Goal: Information Seeking & Learning: Learn about a topic

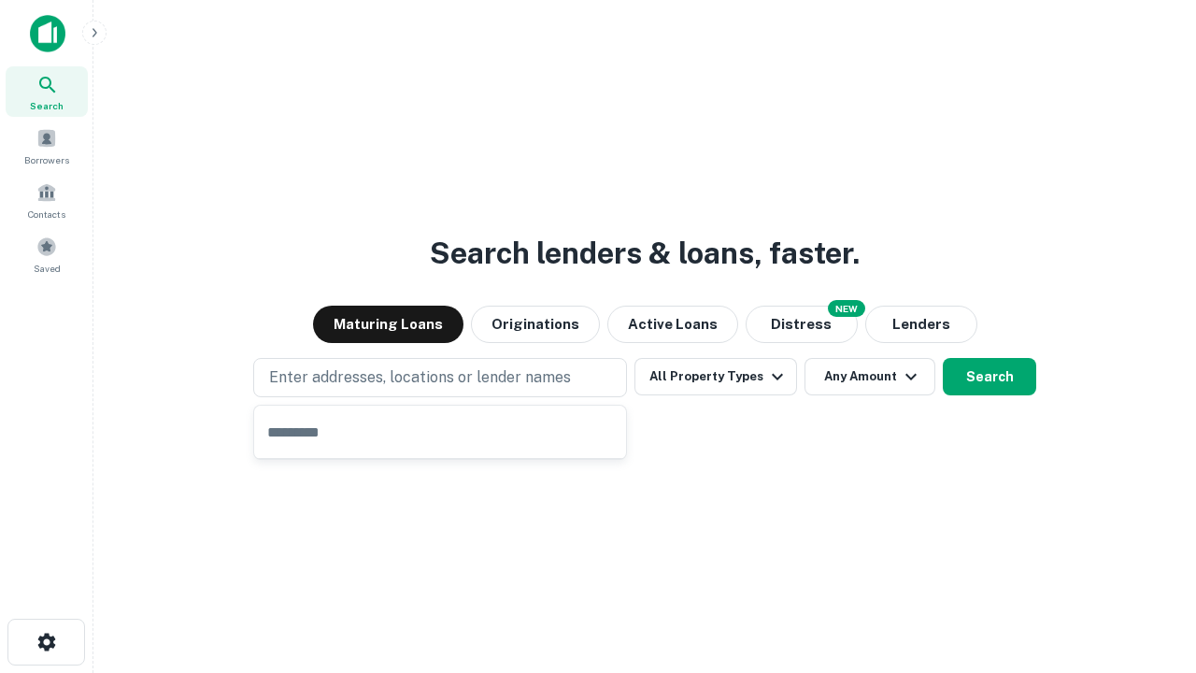
type input "**********"
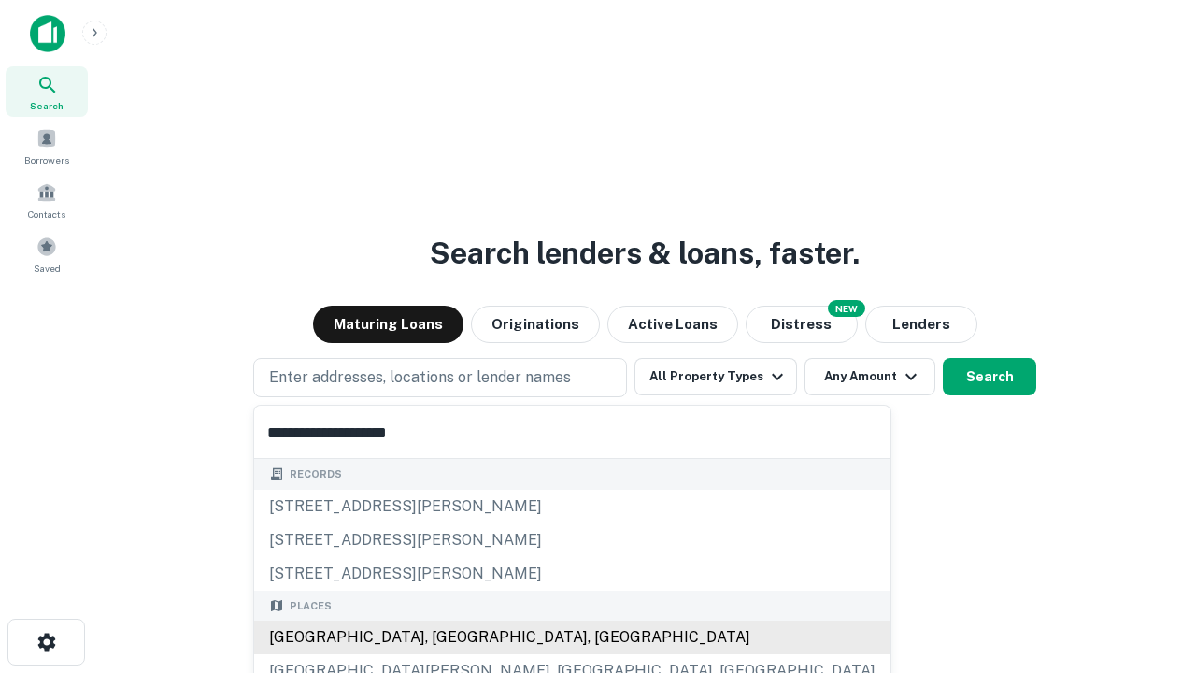
click at [447, 637] on div "[GEOGRAPHIC_DATA], [GEOGRAPHIC_DATA], [GEOGRAPHIC_DATA]" at bounding box center [572, 637] width 636 height 34
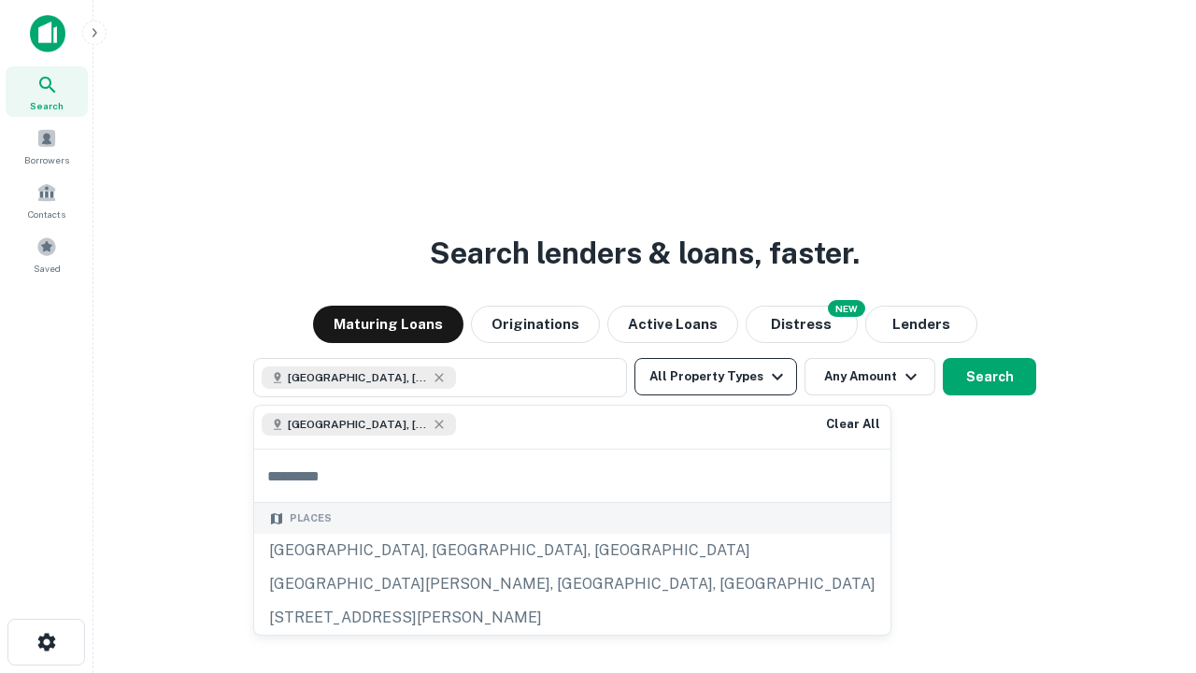
click at [716, 376] on button "All Property Types" at bounding box center [715, 376] width 163 height 37
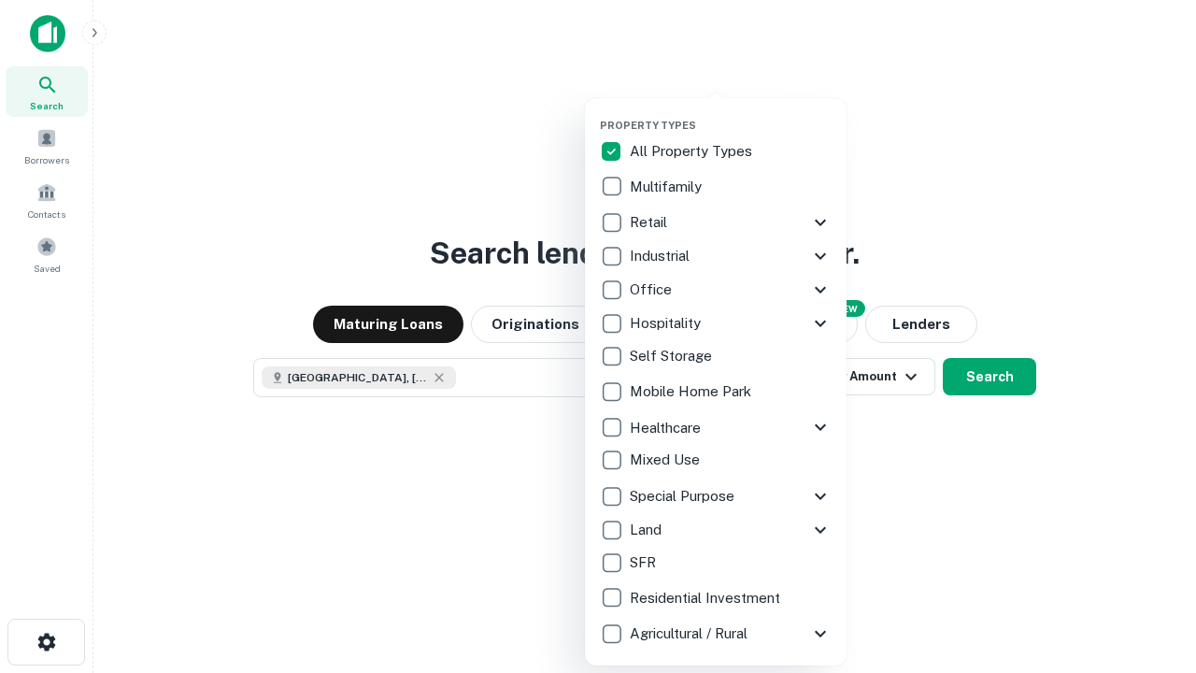
click at [731, 113] on button "button" at bounding box center [731, 113] width 262 height 1
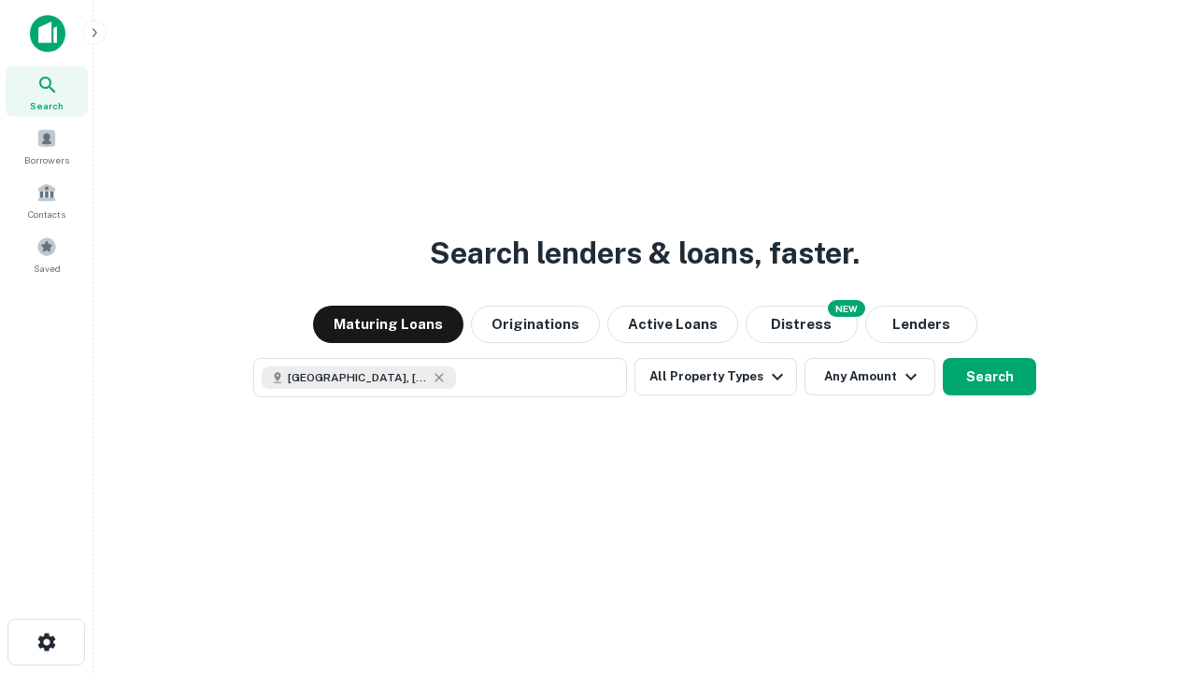
scroll to position [30, 0]
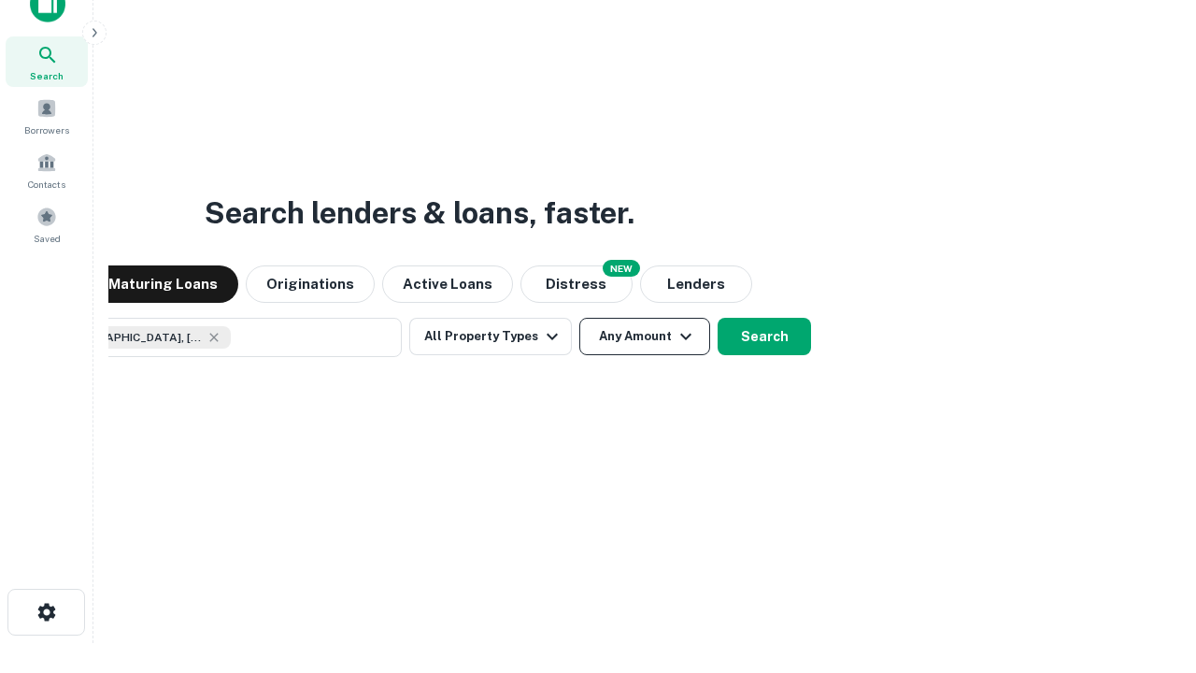
click at [579, 318] on button "Any Amount" at bounding box center [644, 336] width 131 height 37
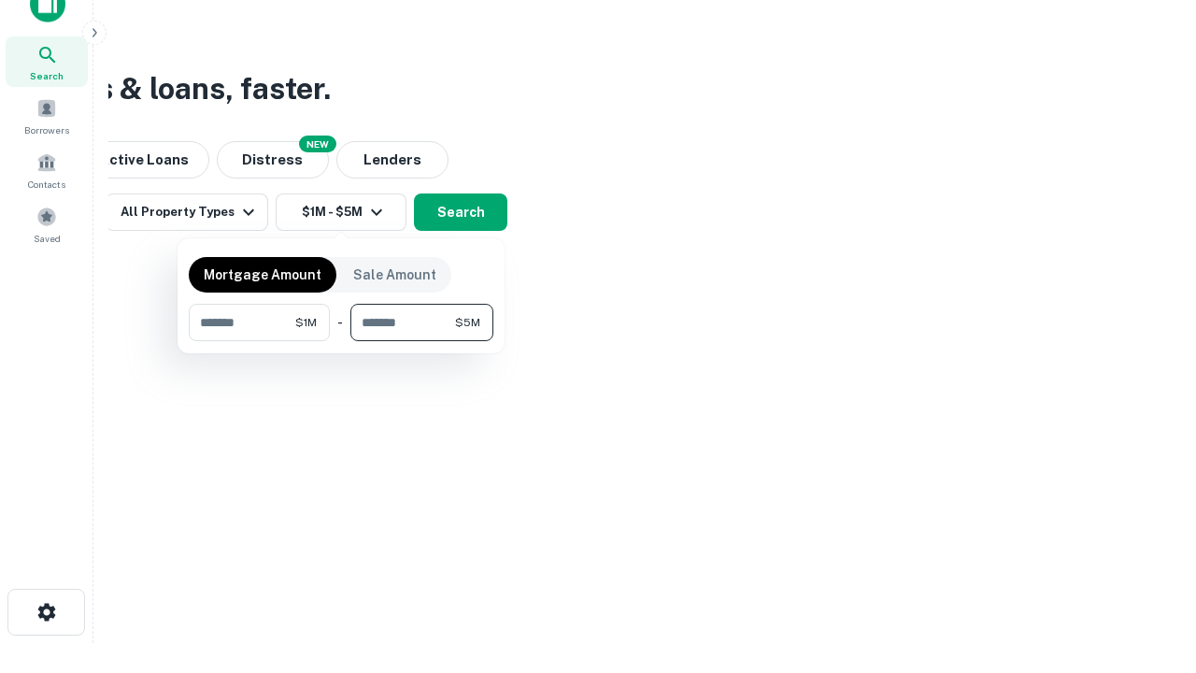
type input "*******"
click at [341, 341] on button "button" at bounding box center [341, 341] width 305 height 1
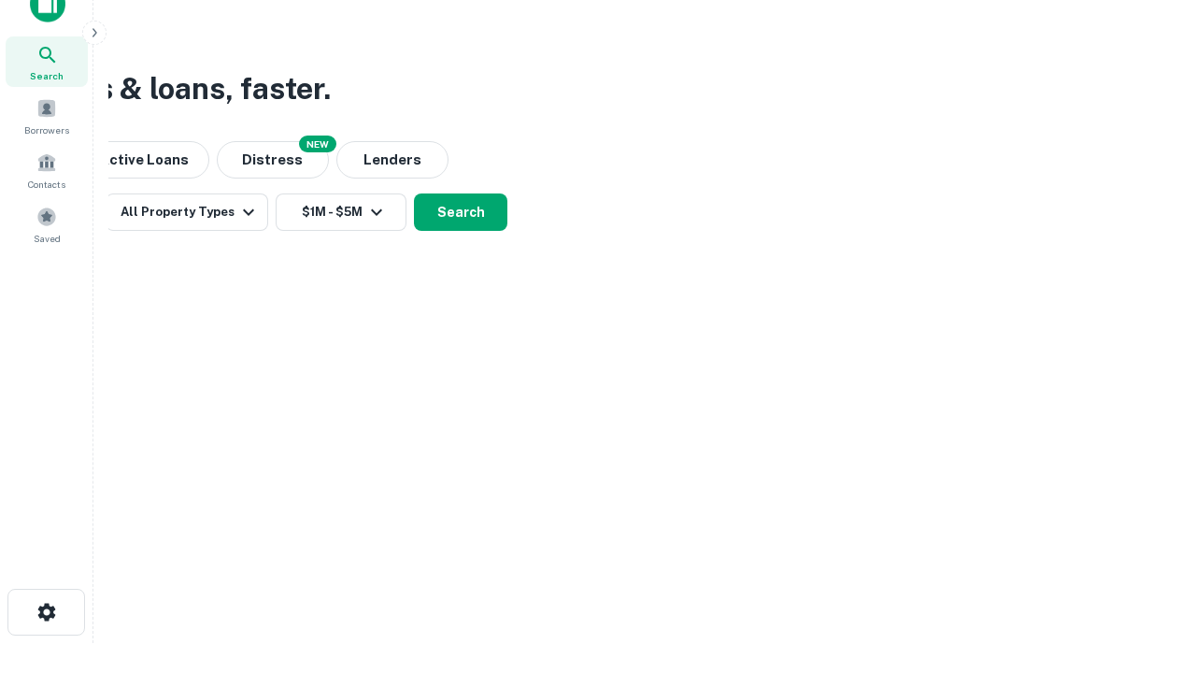
scroll to position [30, 0]
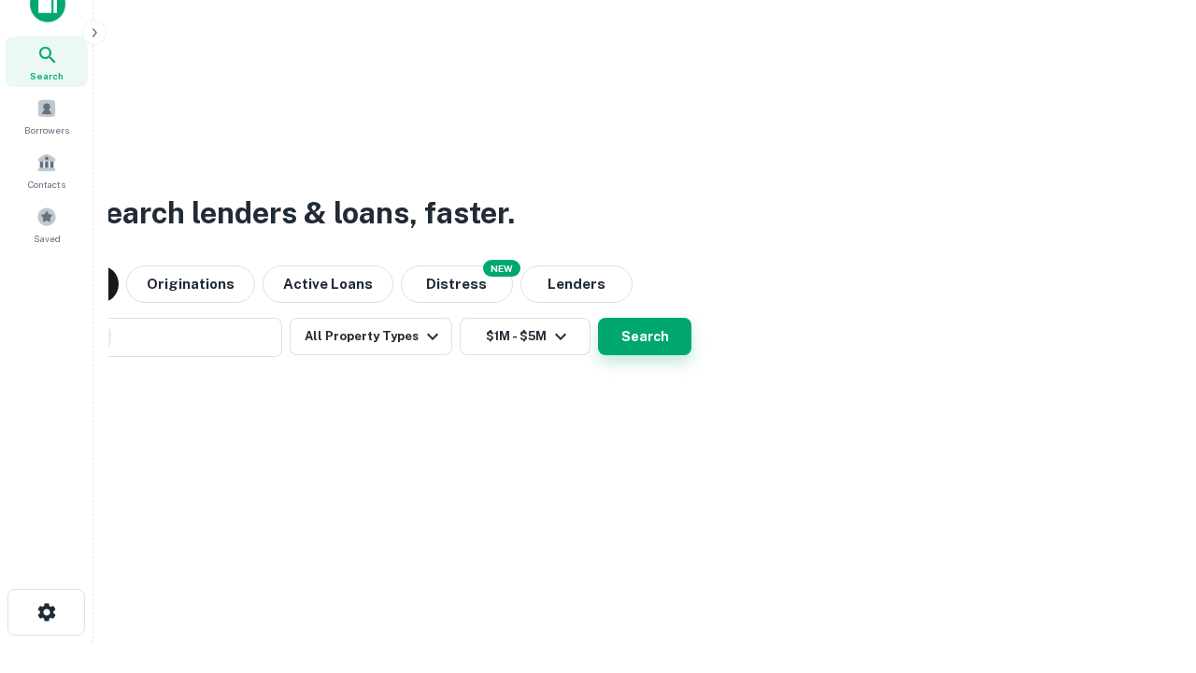
click at [598, 318] on button "Search" at bounding box center [644, 336] width 93 height 37
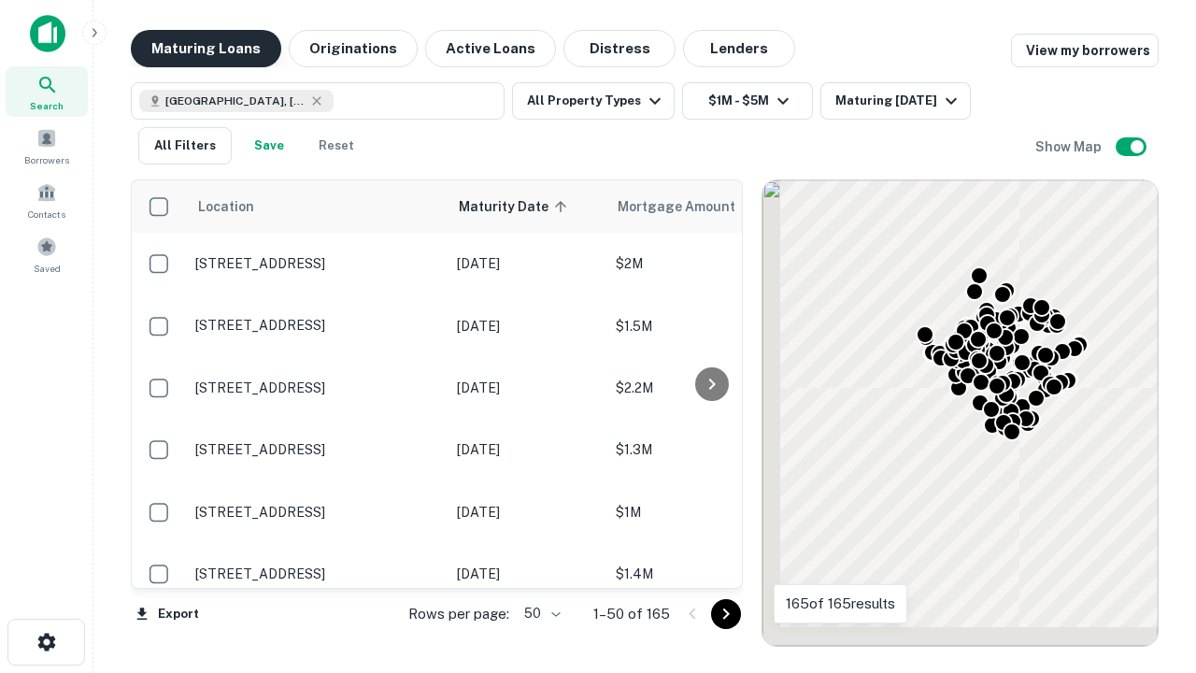
click at [206, 49] on button "Maturing Loans" at bounding box center [206, 48] width 150 height 37
